Goal: Task Accomplishment & Management: Use online tool/utility

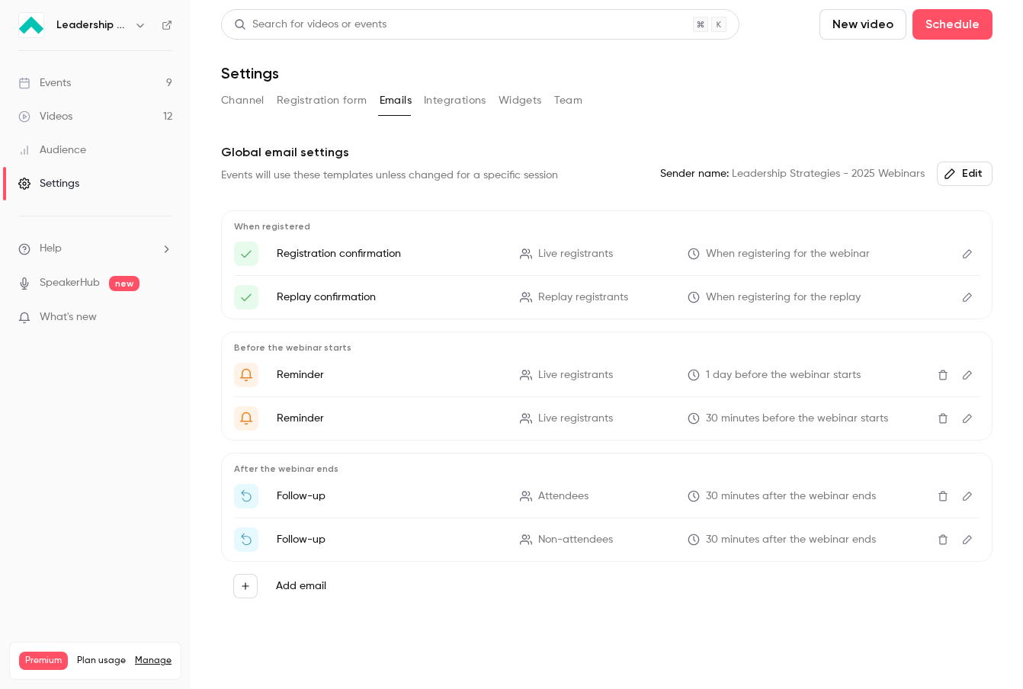
click at [69, 75] on div "Events" at bounding box center [44, 82] width 53 height 15
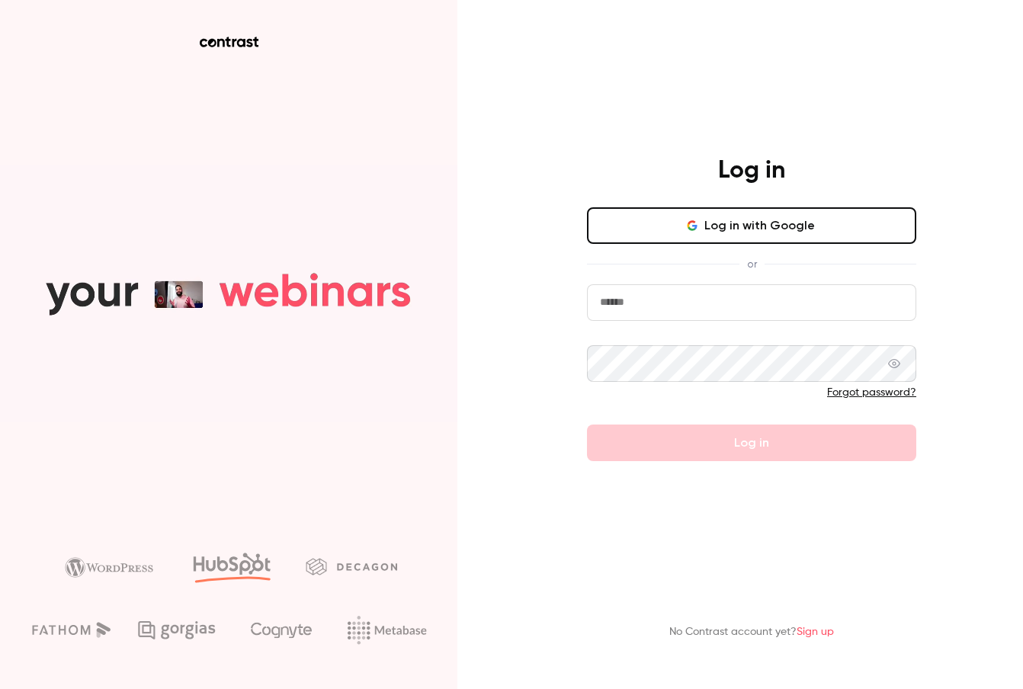
type input "**********"
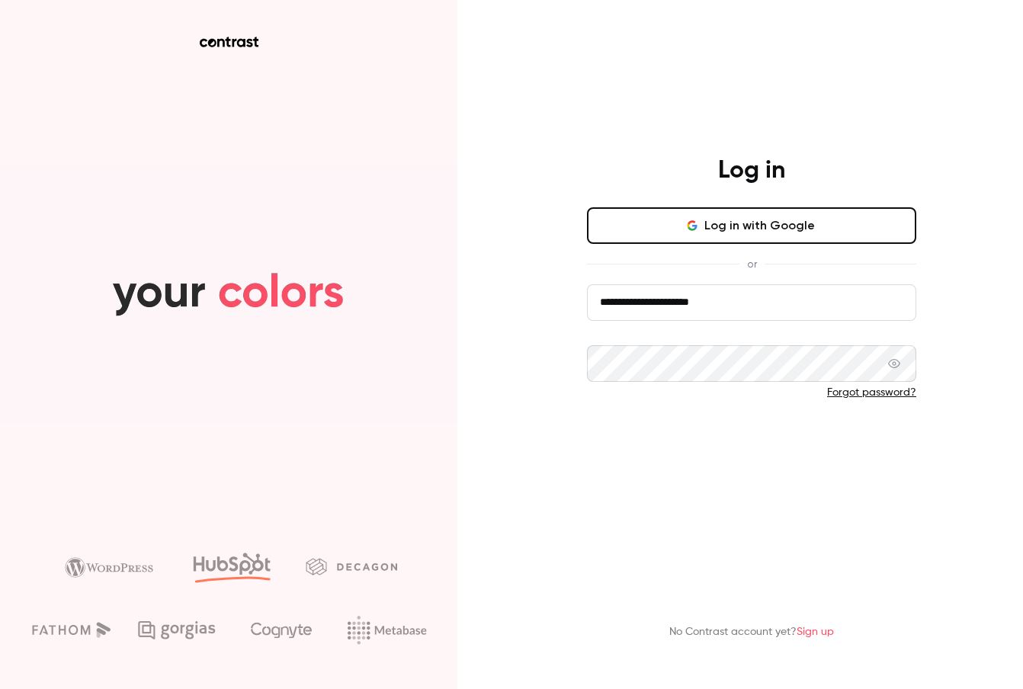
click at [661, 442] on button "Log in" at bounding box center [751, 443] width 329 height 37
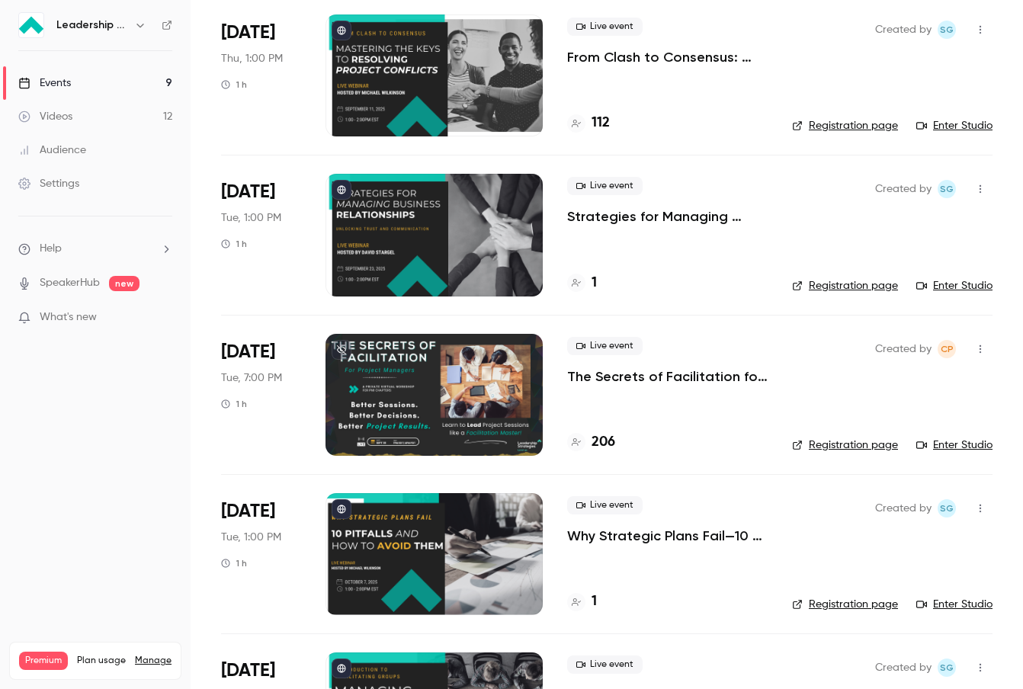
scroll to position [120, 0]
